Goal: Find specific page/section: Find specific page/section

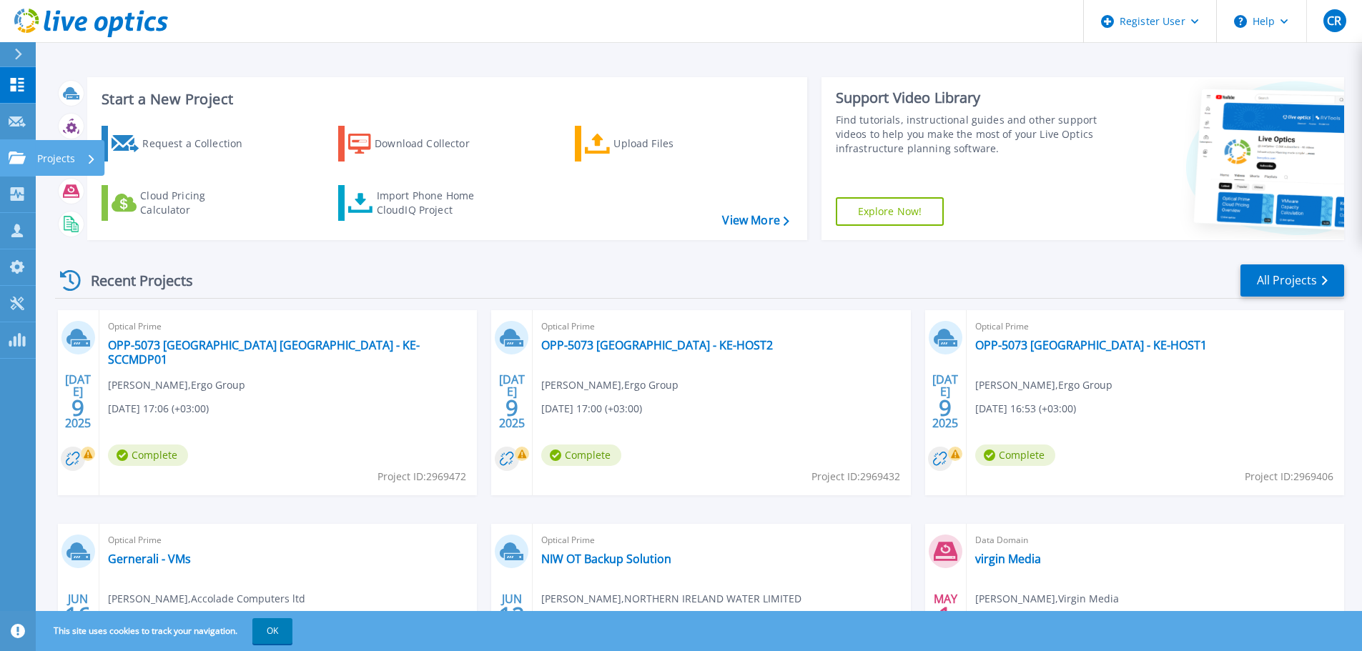
click at [14, 164] on icon at bounding box center [17, 158] width 17 height 12
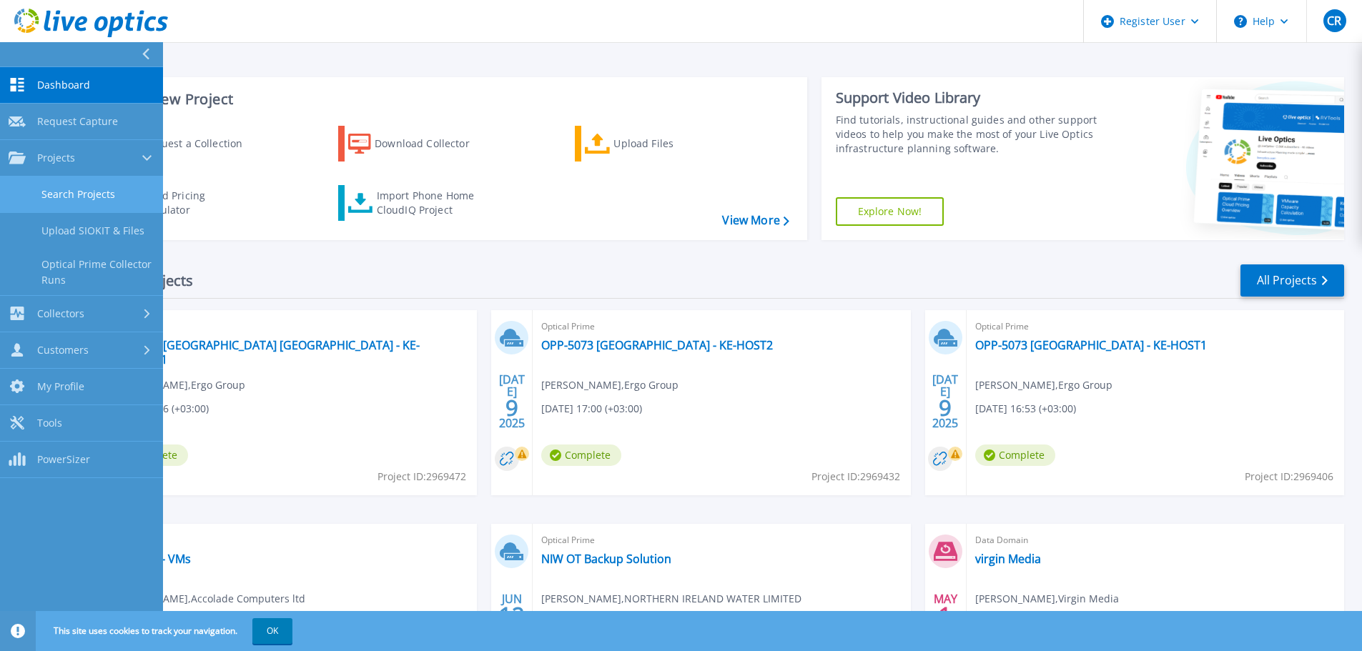
click at [45, 189] on link "Search Projects" at bounding box center [81, 195] width 163 height 36
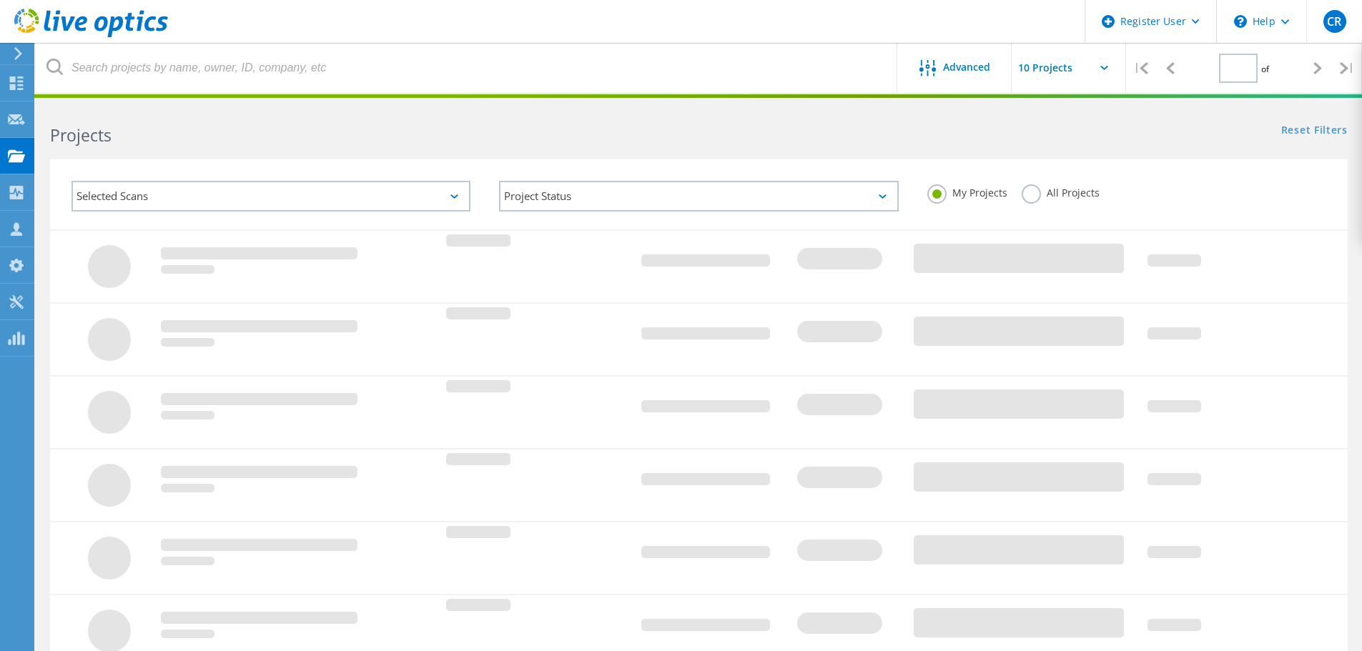
type input "1"
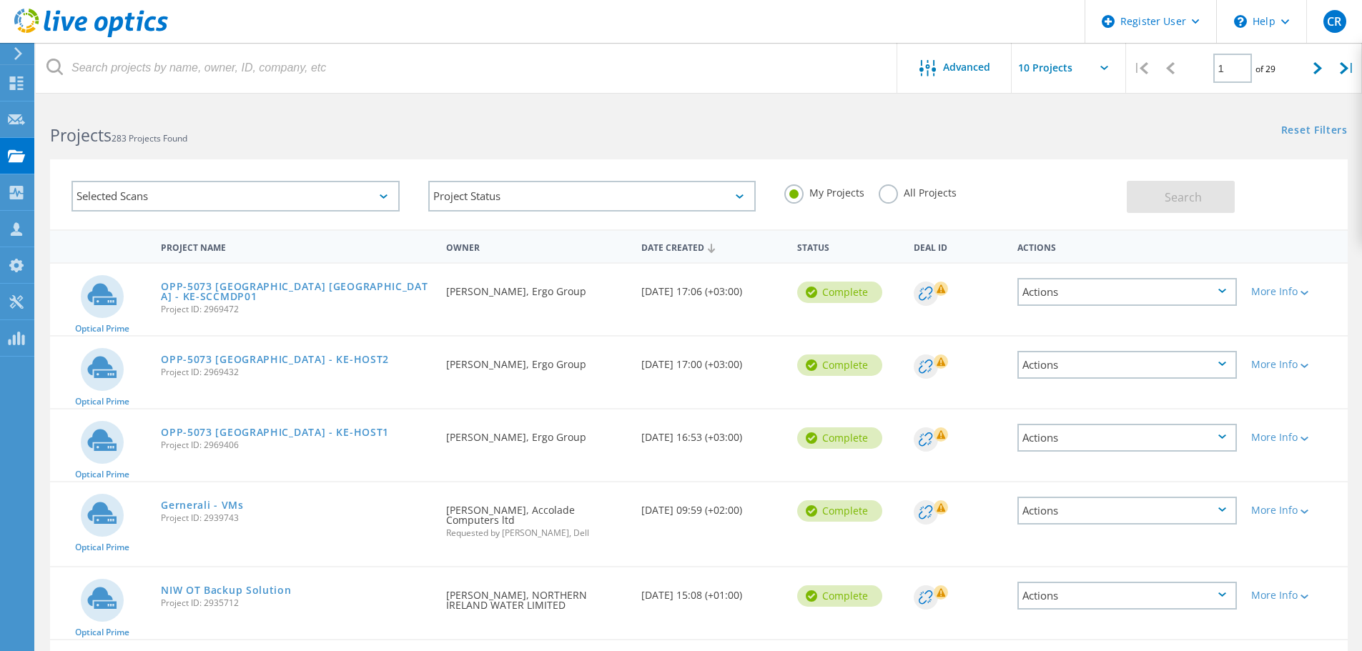
click at [884, 198] on label "All Projects" at bounding box center [918, 191] width 78 height 14
click at [0, 0] on input "All Projects" at bounding box center [0, 0] width 0 height 0
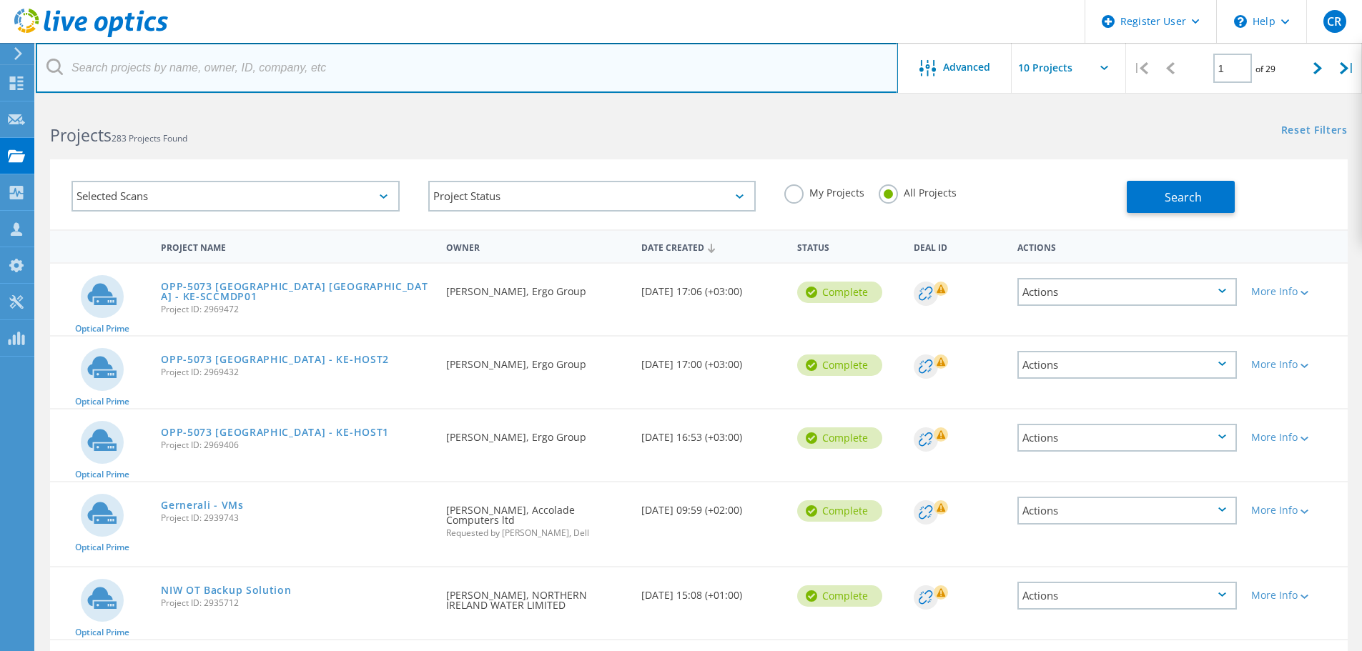
click at [261, 63] on input "text" at bounding box center [467, 68] width 862 height 50
drag, startPoint x: 267, startPoint y: 66, endPoint x: 0, endPoint y: 61, distance: 267.5
click at [0, 104] on div "Register User \n Help Explore Helpful Articles Contact Support CR Dell User Col…" at bounding box center [681, 585] width 1362 height 962
click at [87, 73] on input "wrbarnet" at bounding box center [467, 68] width 862 height 50
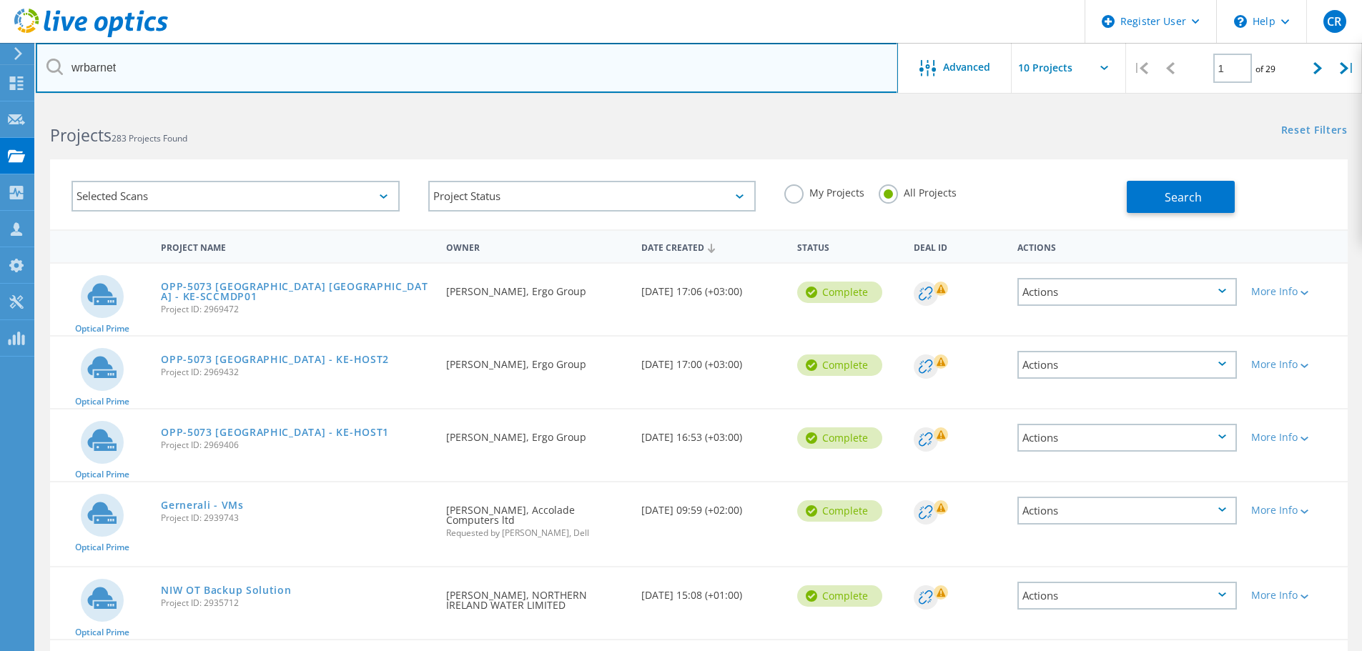
paste input "martin.mccauley@wrbarnett.com"
type input "martin.mccauley@wrbarnett.com"
